Goal: Task Accomplishment & Management: Complete application form

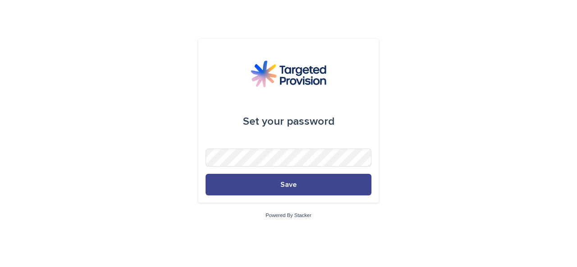
click at [330, 193] on button "Save" at bounding box center [289, 185] width 166 height 22
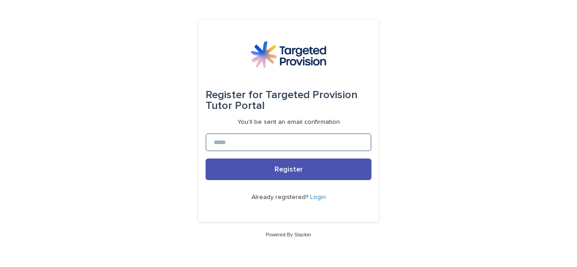
click at [322, 144] on input at bounding box center [289, 143] width 166 height 18
type input "**********"
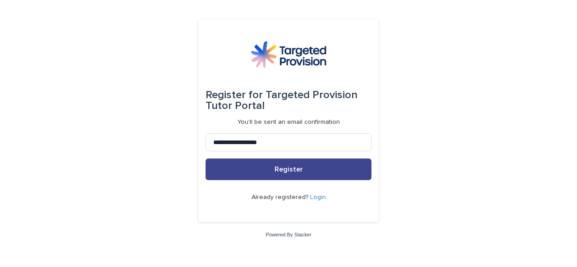
click at [329, 170] on button "Register" at bounding box center [289, 170] width 166 height 22
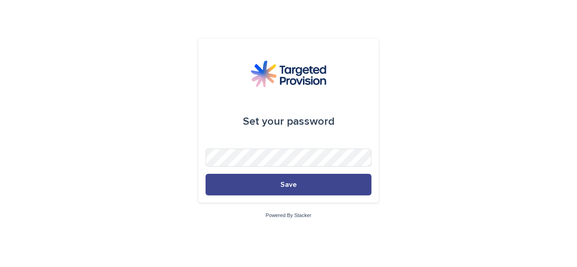
click at [341, 189] on button "Save" at bounding box center [289, 185] width 166 height 22
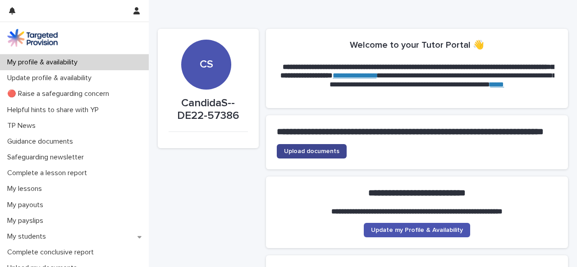
click at [327, 155] on span "Upload documents" at bounding box center [311, 151] width 55 height 6
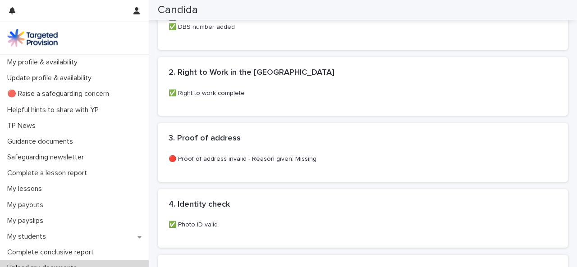
scroll to position [451, 0]
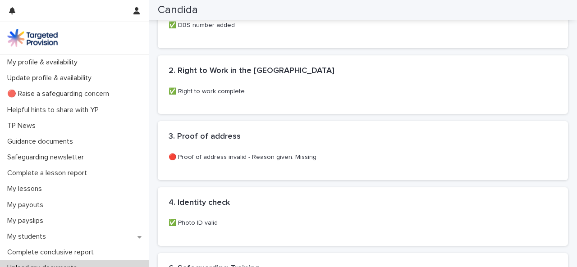
click at [321, 155] on p "🔴 Proof of address invalid - Reason given: Missing" at bounding box center [363, 157] width 389 height 9
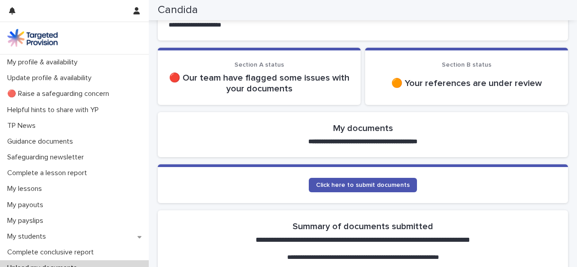
scroll to position [112, 0]
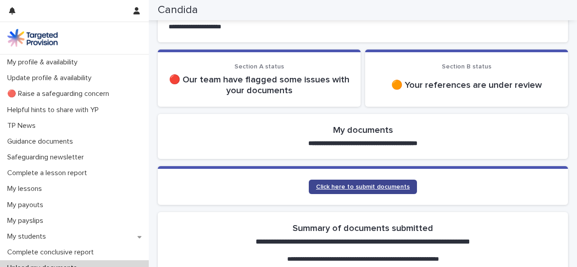
click at [369, 190] on link "Click here to submit documents" at bounding box center [363, 187] width 108 height 14
